Goal: Transaction & Acquisition: Purchase product/service

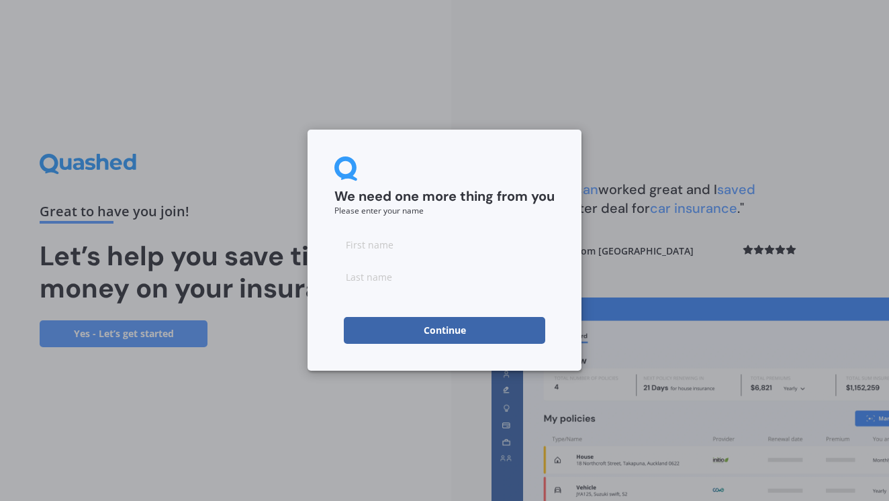
click at [471, 254] on input at bounding box center [444, 244] width 220 height 27
type input "Callum"
click at [450, 283] on input at bounding box center [444, 276] width 220 height 27
type input "[PERSON_NAME]"
click at [480, 339] on button "Continue" at bounding box center [444, 330] width 201 height 27
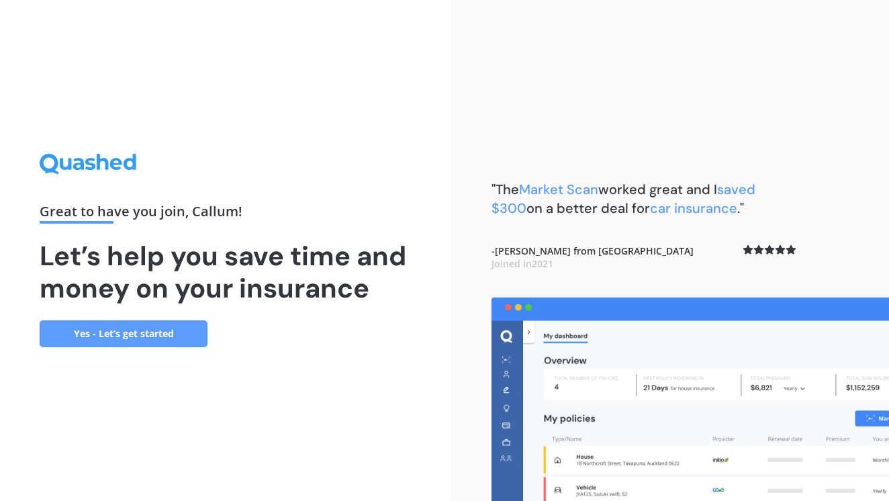
click at [178, 330] on link "Yes - Let’s get started" at bounding box center [124, 333] width 168 height 27
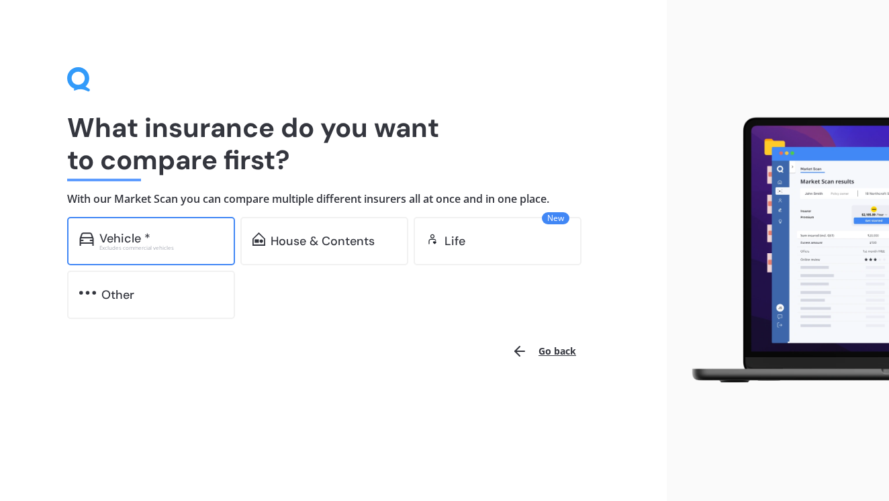
click at [175, 251] on div "Vehicle * Excludes commercial vehicles" at bounding box center [151, 241] width 168 height 48
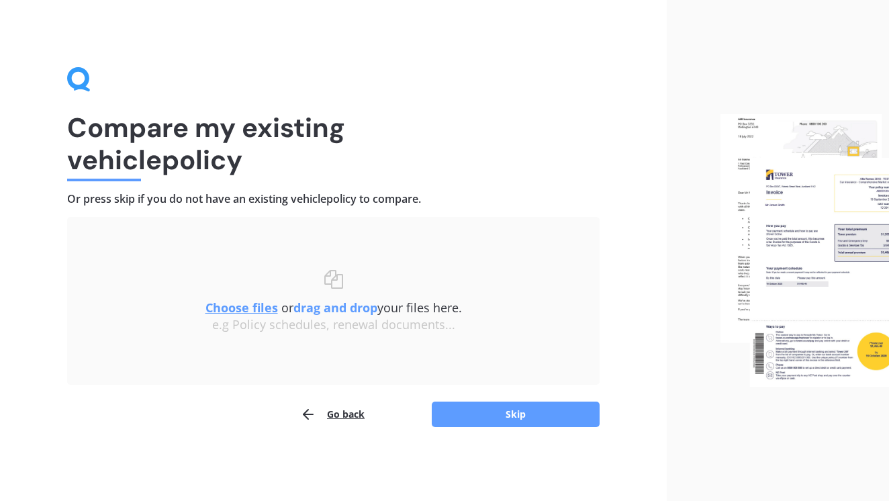
click at [467, 428] on div "Compare my existing vehicle policy Or press skip if you do not have an existing…" at bounding box center [333, 250] width 667 height 501
click at [483, 418] on button "Skip" at bounding box center [516, 415] width 168 height 26
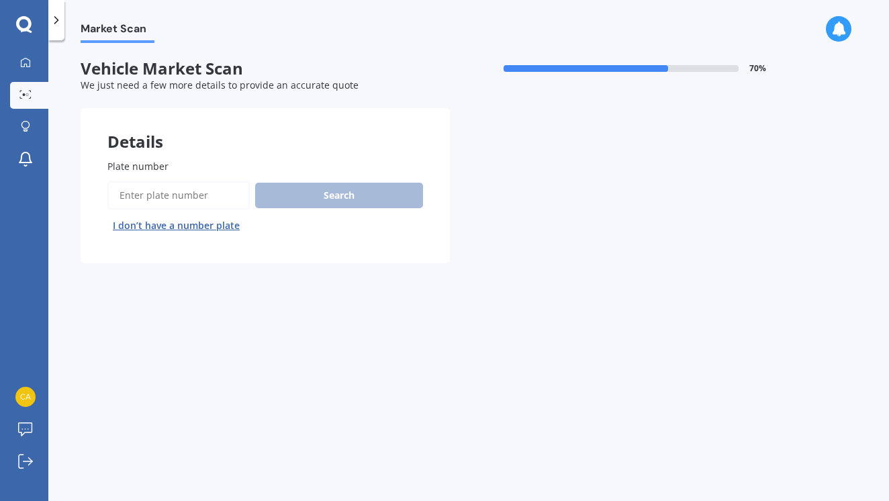
click at [160, 183] on input "Plate number" at bounding box center [178, 195] width 142 height 28
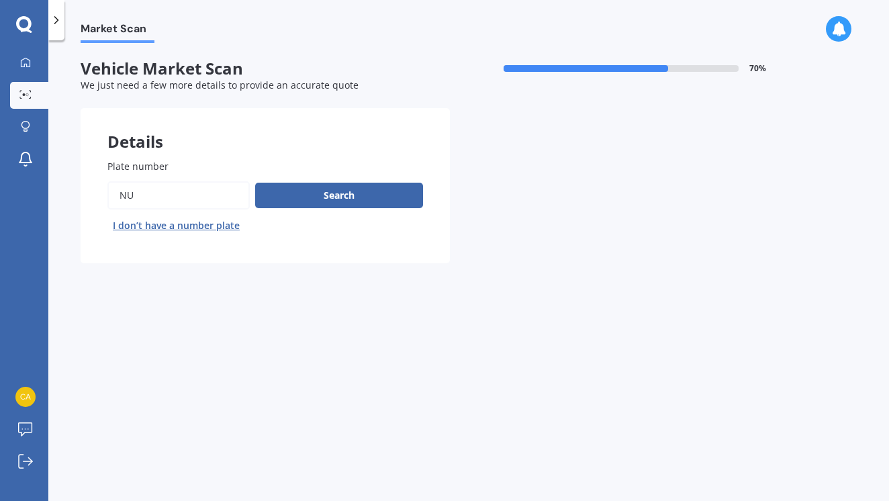
type input "n"
type input "NHY750"
click at [0, 0] on button "Next" at bounding box center [0, 0] width 0 height 0
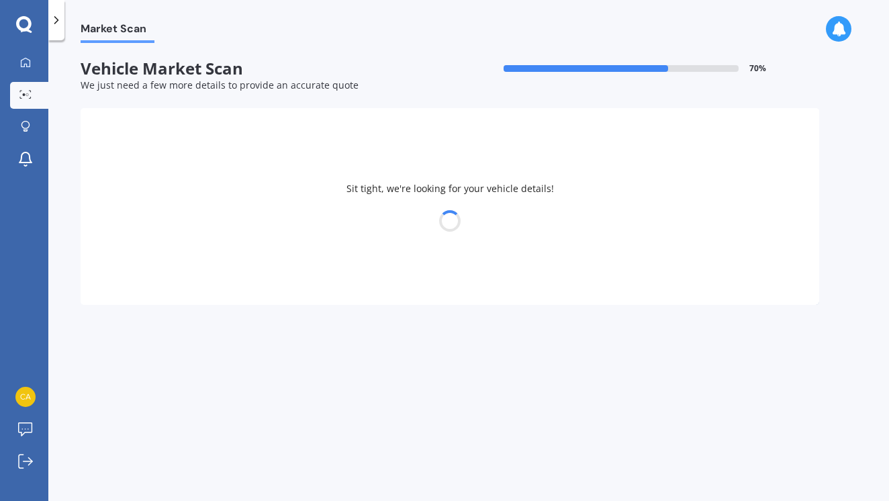
select select "AUDI"
select select "A4"
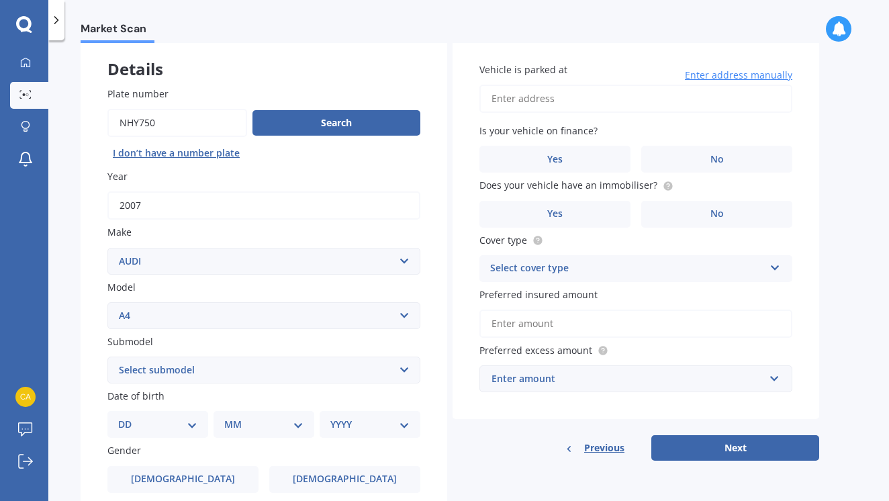
scroll to position [74, 0]
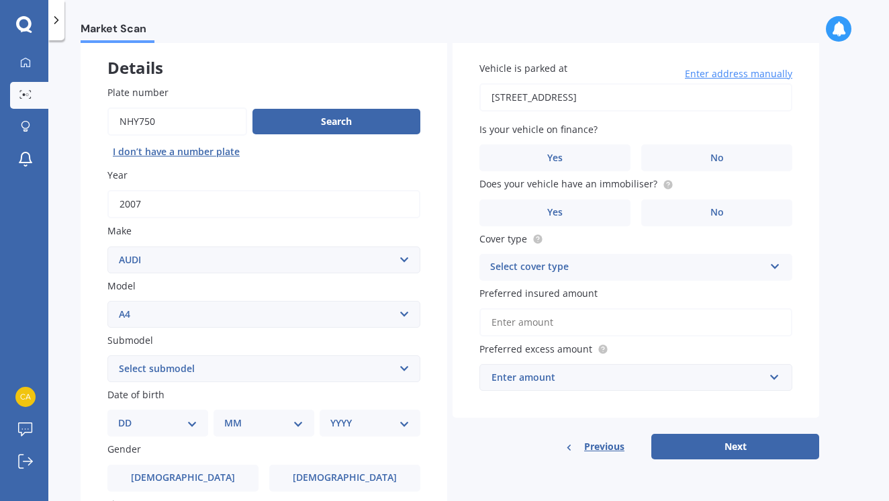
type input "[STREET_ADDRESS]"
click at [694, 169] on label "No" at bounding box center [716, 157] width 151 height 27
click at [0, 0] on input "No" at bounding box center [0, 0] width 0 height 0
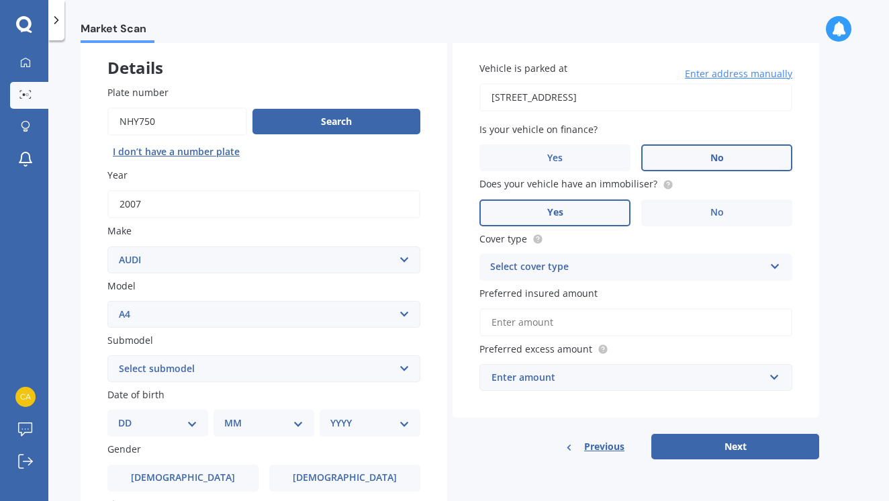
click at [604, 214] on label "Yes" at bounding box center [555, 212] width 151 height 27
click at [0, 0] on input "Yes" at bounding box center [0, 0] width 0 height 0
click at [646, 261] on div "Select cover type" at bounding box center [627, 267] width 274 height 16
